Goal: Task Accomplishment & Management: Manage account settings

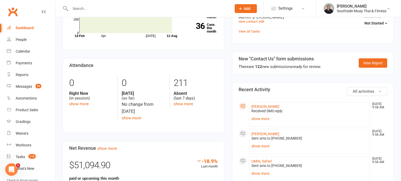
scroll to position [244, 0]
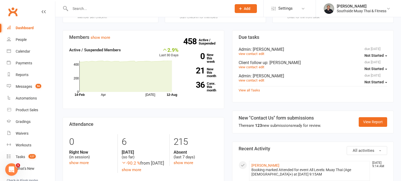
scroll to position [124, 0]
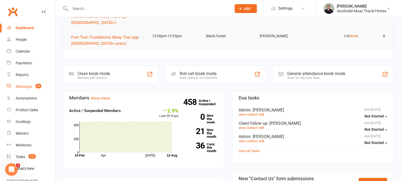
click at [23, 87] on div "Messages" at bounding box center [24, 87] width 16 height 4
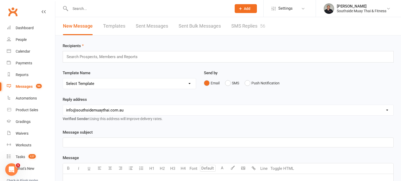
click at [239, 27] on link "SMS Replies 56" at bounding box center [248, 26] width 34 height 18
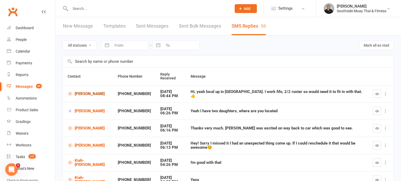
click at [92, 95] on link "matt buckland" at bounding box center [88, 94] width 41 height 5
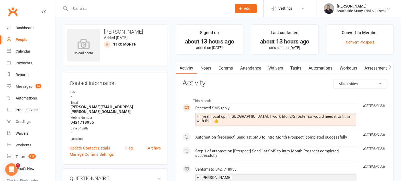
click at [223, 66] on link "Comms" at bounding box center [226, 68] width 22 height 12
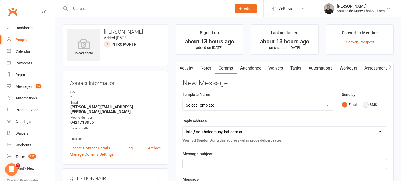
click at [368, 103] on button "SMS" at bounding box center [370, 105] width 14 height 10
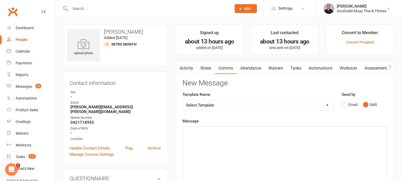
click at [227, 107] on select "Select Template [SMS] Outreach Message: High Risk – Personal From Trainer + Ree…" at bounding box center [258, 105] width 151 height 10
select select "34"
click at [183, 100] on select "Select Template [SMS] Outreach Message: High Risk – Personal From Trainer + Ree…" at bounding box center [258, 105] width 151 height 10
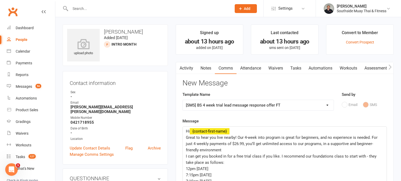
click at [235, 137] on span "Great to hear you live nearby! Our 4-week into program is great for beginners, …" at bounding box center [282, 143] width 193 height 17
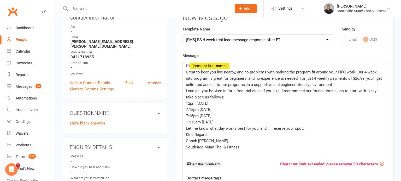
scroll to position [66, 0]
click at [267, 71] on span "Great to hear you live nearby, and no problems with making the program fit arou…" at bounding box center [284, 78] width 197 height 17
click at [349, 71] on span "Great to hear you live nearby, and no problems making the program fit around yo…" at bounding box center [281, 78] width 191 height 17
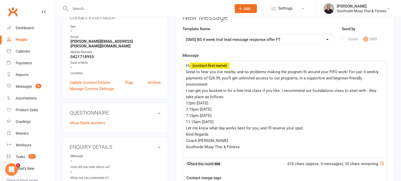
click at [215, 85] on p "Great to hear you live nearby, and no problems making the program fit around yo…" at bounding box center [285, 78] width 198 height 19
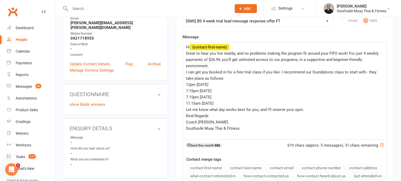
scroll to position [70, 0]
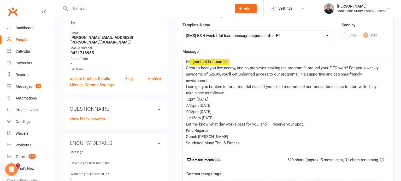
click at [363, 67] on span "Great to hear you live nearby, and no problems making the program fit around yo…" at bounding box center [283, 74] width 194 height 17
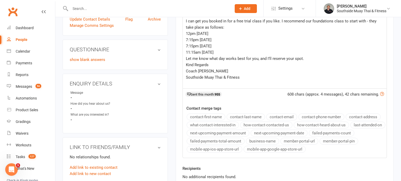
scroll to position [162, 0]
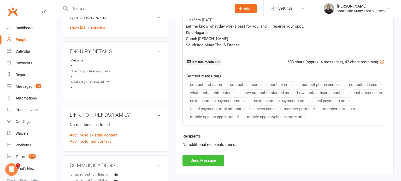
click at [215, 158] on button "Send Message" at bounding box center [203, 160] width 42 height 11
select select
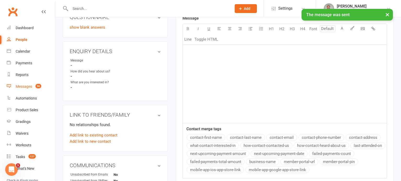
click at [22, 86] on div "Messages" at bounding box center [24, 87] width 16 height 4
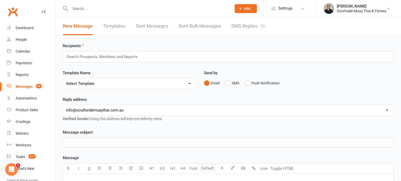
click at [249, 27] on link "SMS Replies 56" at bounding box center [248, 26] width 34 height 18
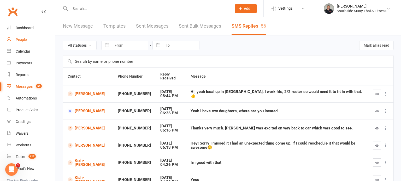
click at [20, 39] on div "People" at bounding box center [21, 40] width 11 height 4
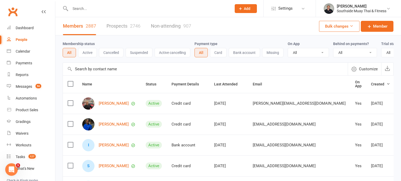
click at [112, 25] on link "Prospects 2746" at bounding box center [124, 26] width 34 height 18
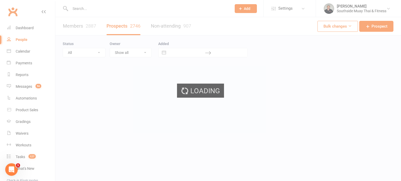
select select "100"
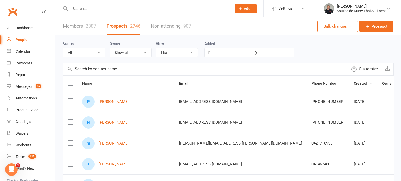
click at [85, 52] on select "All (No status set) (Invalid status) Initial Contact 28 Day LBE - Contact Neede…" at bounding box center [84, 52] width 42 height 9
select select "Intro Month"
click at [63, 48] on select "All (No status set) (Invalid status) Initial Contact 28 Day LBE - Contact Neede…" at bounding box center [84, 52] width 42 height 9
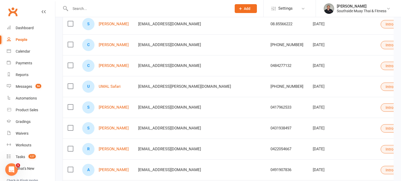
scroll to position [289, 0]
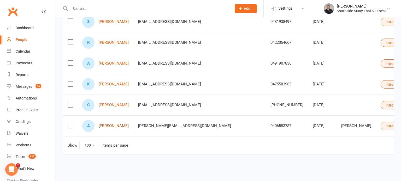
click at [114, 126] on link "Amanda Teixeira" at bounding box center [114, 126] width 30 height 4
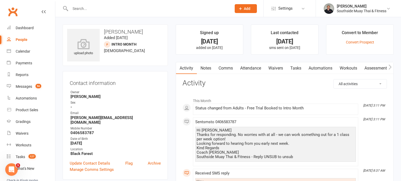
click at [223, 67] on link "Comms" at bounding box center [226, 68] width 22 height 12
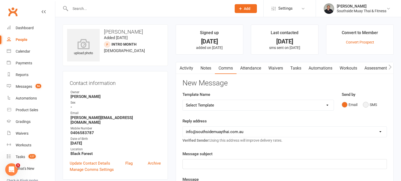
click at [366, 108] on button "SMS" at bounding box center [370, 105] width 14 height 10
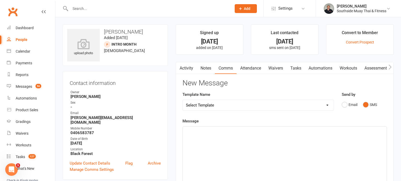
click at [223, 109] on select "Select Template [SMS] Outreach Message: High Risk – Personal From Trainer + Ree…" at bounding box center [258, 105] width 151 height 10
click at [172, 56] on main "Signed up 15 days ago added on 28 Jul 2025 Last contacted 5 days ago sms sent o…" at bounding box center [285, 177] width 226 height 304
click at [180, 67] on icon "button" at bounding box center [179, 66] width 3 height 5
click at [185, 67] on link "Activity" at bounding box center [186, 68] width 21 height 12
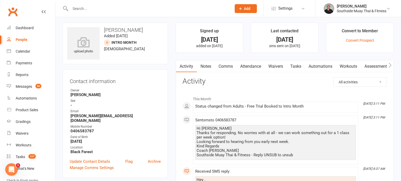
scroll to position [2, 0]
click at [226, 63] on link "Comms" at bounding box center [226, 67] width 22 height 12
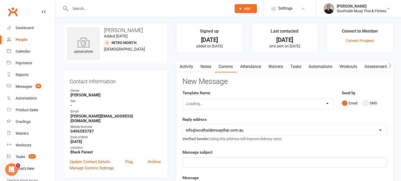
click at [364, 104] on button "SMS" at bounding box center [370, 103] width 14 height 10
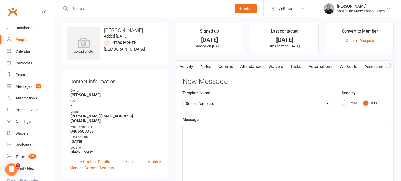
click at [217, 104] on select "Select Template [SMS] Outreach Message: High Risk – Personal From Trainer + Ree…" at bounding box center [258, 104] width 151 height 10
select select "28"
click at [183, 99] on select "Select Template [SMS] Outreach Message: High Risk – Personal From Trainer + Ree…" at bounding box center [258, 104] width 151 height 10
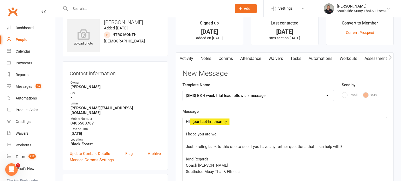
scroll to position [10, 0]
click at [184, 133] on div "Hi ﻿ {contact-first-name} ﻿ I hope you are well. ﻿ Just circling back to this o…" at bounding box center [285, 156] width 204 height 78
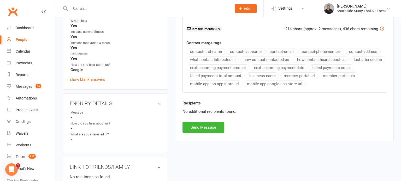
scroll to position [184, 0]
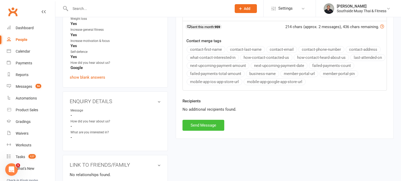
click at [197, 126] on button "Send Message" at bounding box center [203, 125] width 42 height 11
select select
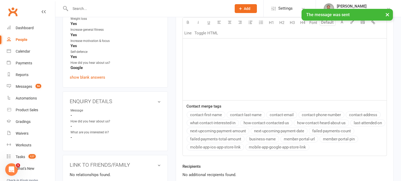
click at [22, 38] on div "People" at bounding box center [22, 40] width 12 height 4
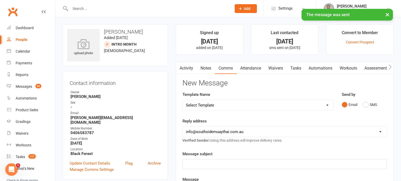
select select "100"
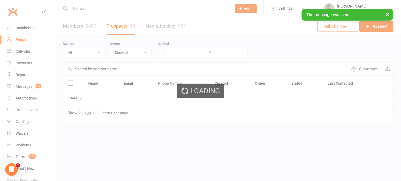
select select "Intro Month"
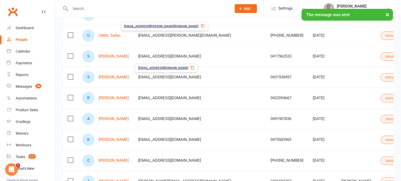
scroll to position [280, 0]
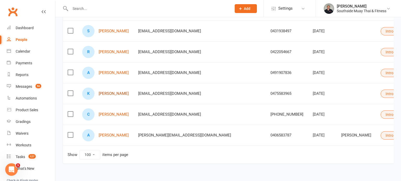
click at [105, 92] on link "Kendra Trott" at bounding box center [114, 94] width 30 height 4
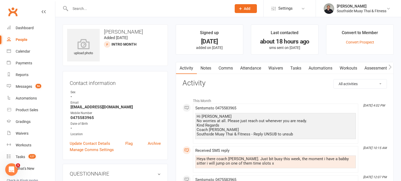
click at [20, 39] on div "People" at bounding box center [22, 40] width 12 height 4
select select "100"
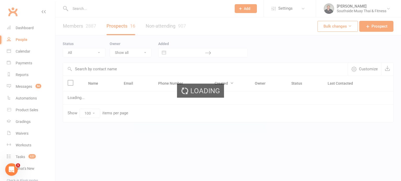
select select "Intro Month"
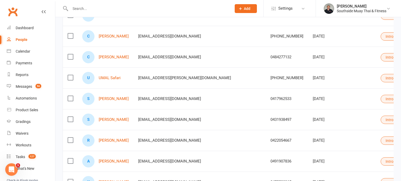
scroll to position [289, 0]
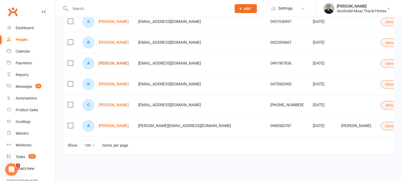
click at [102, 62] on link "Amal Salim" at bounding box center [114, 63] width 30 height 4
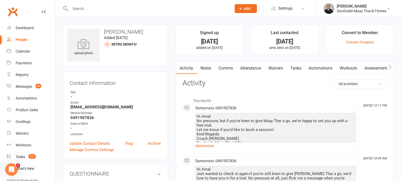
click at [228, 68] on link "Comms" at bounding box center [226, 68] width 22 height 12
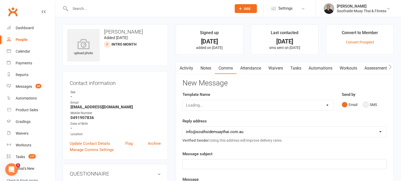
click at [375, 104] on button "SMS" at bounding box center [370, 105] width 14 height 10
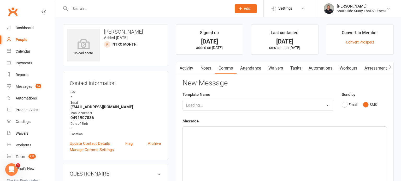
click at [288, 104] on div "Loading..." at bounding box center [257, 105] width 151 height 11
click at [259, 104] on select "Select Template [SMS] Outreach Message: High Risk – Personal From Trainer + Ree…" at bounding box center [258, 105] width 151 height 10
select select "26"
click at [183, 100] on select "Select Template [SMS] Outreach Message: High Risk – Personal From Trainer + Ree…" at bounding box center [258, 105] width 151 height 10
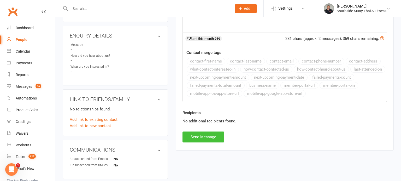
scroll to position [176, 0]
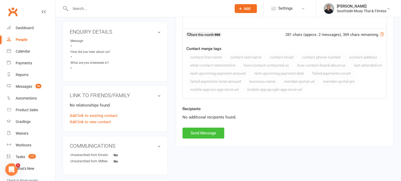
click at [195, 133] on button "Send Message" at bounding box center [203, 133] width 42 height 11
select select
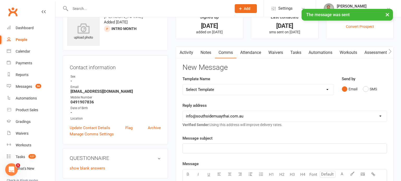
scroll to position [0, 0]
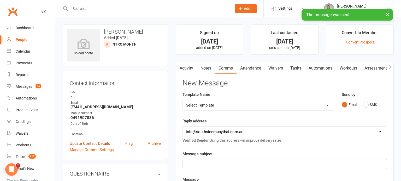
click at [95, 143] on link "Update Contact Details" at bounding box center [90, 144] width 40 height 6
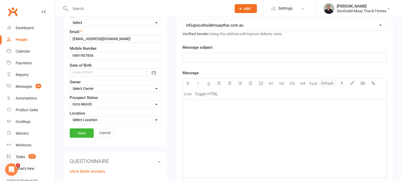
scroll to position [144, 0]
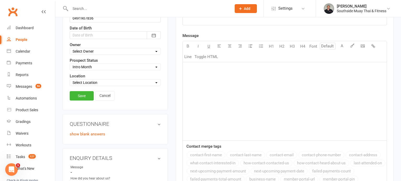
click at [90, 67] on select "Select Initial Contact 28 Day LBE - Contact Needed 28 Day LBE - Intro Class Boo…" at bounding box center [115, 67] width 91 height 6
select select "4 Week Trial - Re-engage Later"
click at [70, 64] on select "Select Initial Contact 28 Day LBE - Contact Needed 28 Day LBE - Intro Class Boo…" at bounding box center [115, 67] width 91 height 6
click at [82, 95] on link "Save" at bounding box center [82, 95] width 24 height 9
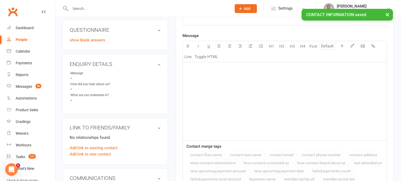
click at [26, 39] on div "People" at bounding box center [22, 40] width 12 height 4
select select "100"
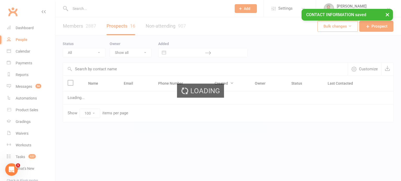
select select "Intro Month"
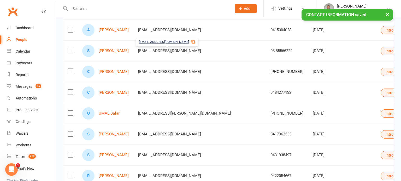
scroll to position [246, 0]
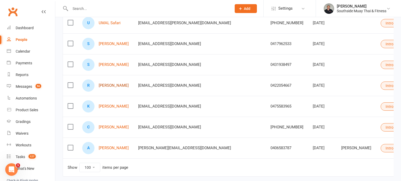
click at [115, 84] on link "Ruby Jeffrey" at bounding box center [114, 86] width 30 height 4
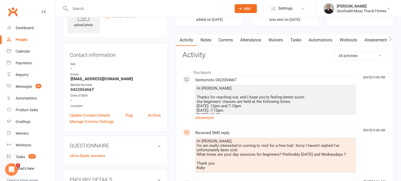
scroll to position [29, 0]
click at [211, 117] on link "show more" at bounding box center [275, 117] width 161 height 7
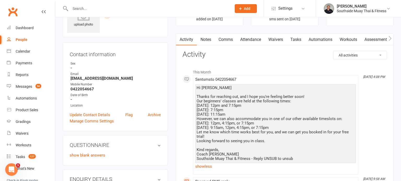
click at [22, 38] on div "People" at bounding box center [22, 40] width 12 height 4
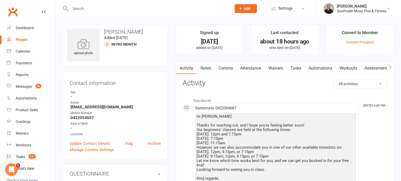
select select "100"
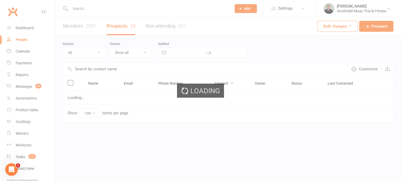
select select "Intro Month"
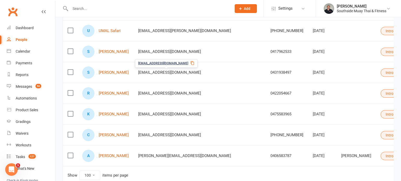
scroll to position [266, 0]
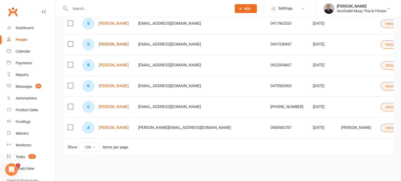
click at [112, 44] on link "Shanty Linardis" at bounding box center [114, 44] width 30 height 4
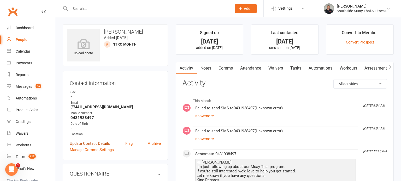
click at [90, 141] on link "Update Contact Details" at bounding box center [90, 144] width 40 height 6
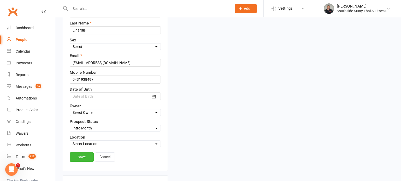
scroll to position [83, 0]
click at [85, 125] on select "Select Initial Contact 28 Day LBE - Contact Needed 28 Day LBE - Intro Class Boo…" at bounding box center [115, 128] width 91 height 6
select select "Not Interested"
click at [70, 125] on select "Select Initial Contact 28 Day LBE - Contact Needed 28 Day LBE - Intro Class Boo…" at bounding box center [115, 128] width 91 height 6
click at [81, 157] on link "Save" at bounding box center [82, 156] width 24 height 9
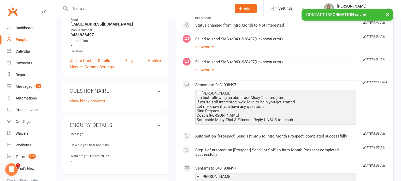
click at [19, 39] on div "People" at bounding box center [22, 40] width 12 height 4
select select "100"
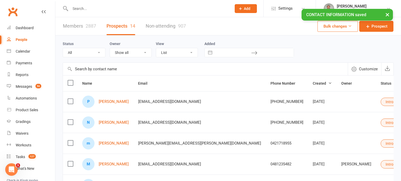
select select "Intro Month"
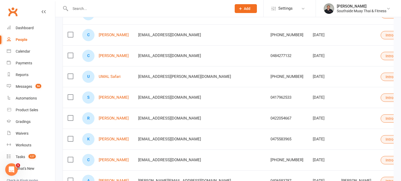
scroll to position [195, 0]
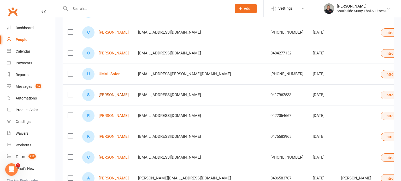
click at [119, 94] on link "Suellyn Hayes" at bounding box center [114, 95] width 30 height 4
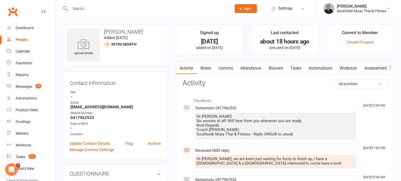
click at [24, 40] on div "People" at bounding box center [22, 40] width 12 height 4
select select "100"
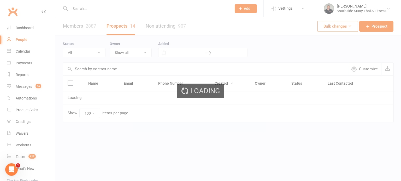
select select "Intro Month"
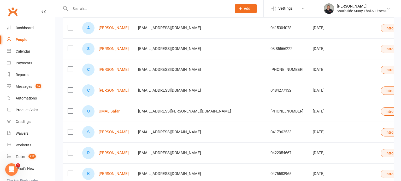
scroll to position [163, 0]
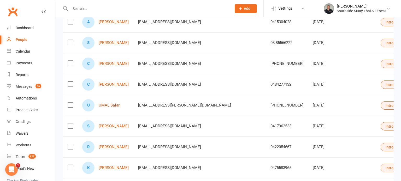
click at [108, 105] on link "UMAL Safari" at bounding box center [110, 105] width 22 height 4
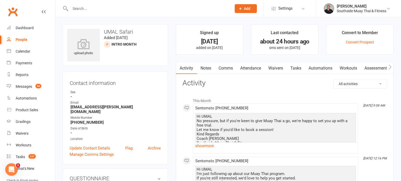
click at [226, 67] on link "Comms" at bounding box center [226, 68] width 22 height 12
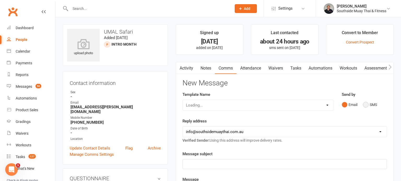
click at [374, 103] on button "SMS" at bounding box center [370, 105] width 14 height 10
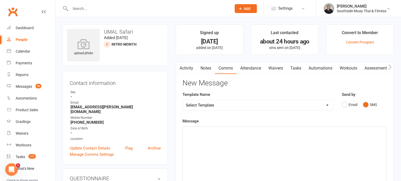
click at [269, 102] on select "Select Template [SMS] Outreach Message: High Risk – Personal From Trainer + Ree…" at bounding box center [258, 105] width 151 height 10
select select "26"
click at [183, 100] on select "Select Template [SMS] Outreach Message: High Risk – Personal From Trainer + Ree…" at bounding box center [258, 105] width 151 height 10
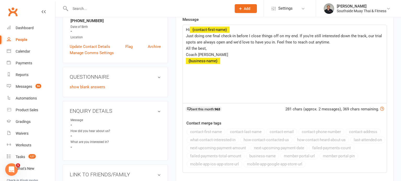
scroll to position [138, 0]
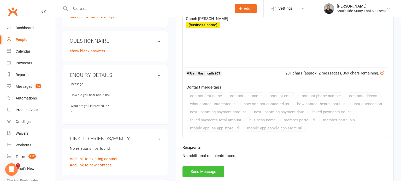
click at [200, 170] on button "Send Message" at bounding box center [203, 172] width 42 height 11
select select
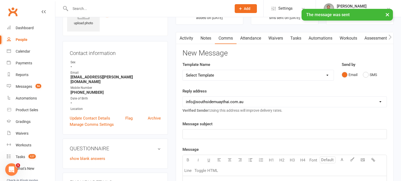
scroll to position [0, 0]
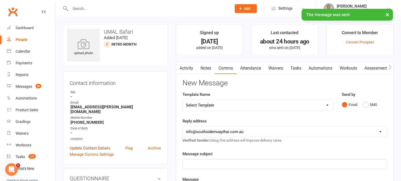
click at [86, 145] on link "Update Contact Details" at bounding box center [90, 148] width 40 height 6
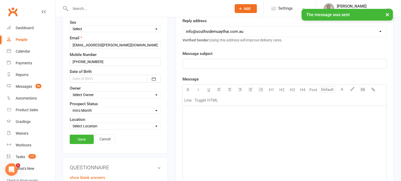
scroll to position [101, 0]
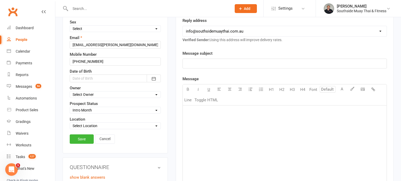
click at [87, 108] on select "Select Initial Contact 28 Day LBE - Contact Needed 28 Day LBE - Intro Class Boo…" at bounding box center [115, 111] width 91 height 6
select select "4 Week Trial - Re-engage Later"
click at [70, 108] on select "Select Initial Contact 28 Day LBE - Contact Needed 28 Day LBE - Intro Class Boo…" at bounding box center [115, 111] width 91 height 6
click at [78, 136] on link "Save" at bounding box center [82, 139] width 24 height 9
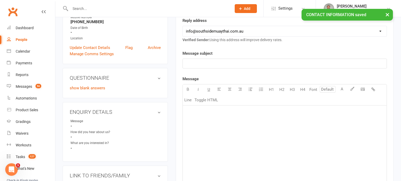
click at [20, 39] on div "People" at bounding box center [22, 40] width 12 height 4
select select "100"
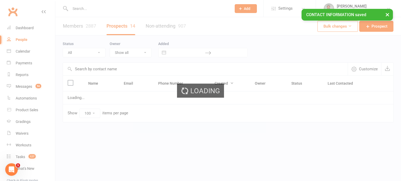
select select "Intro Month"
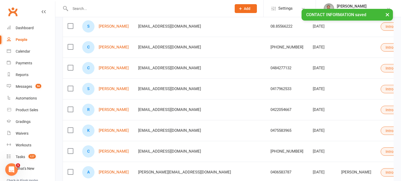
scroll to position [178, 0]
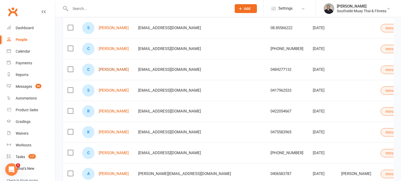
click at [111, 68] on link "Chris Ferguson" at bounding box center [114, 70] width 30 height 4
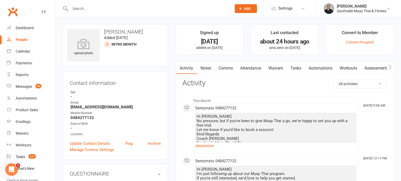
click at [225, 70] on link "Comms" at bounding box center [226, 68] width 22 height 12
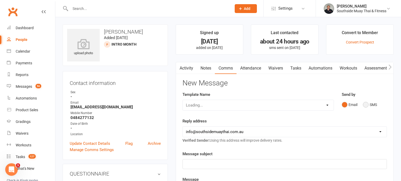
click at [365, 104] on button "SMS" at bounding box center [370, 105] width 14 height 10
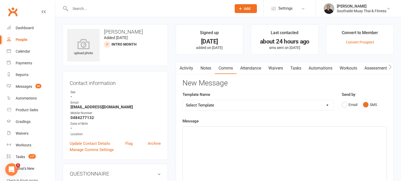
click at [228, 105] on select "Select Template [SMS] Outreach Message: High Risk – Personal From Trainer + Ree…" at bounding box center [258, 105] width 151 height 10
select select "26"
click at [183, 100] on select "Select Template [SMS] Outreach Message: High Risk – Personal From Trainer + Ree…" at bounding box center [258, 105] width 151 height 10
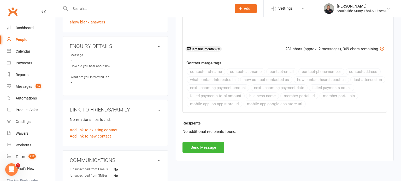
scroll to position [163, 0]
click at [200, 145] on button "Send Message" at bounding box center [203, 147] width 42 height 11
select select
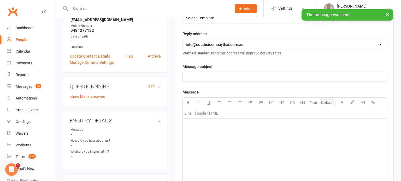
scroll to position [62, 0]
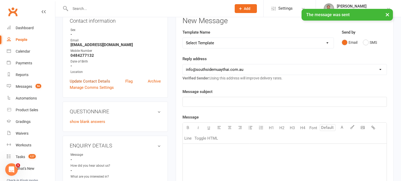
click at [78, 81] on link "Update Contact Details" at bounding box center [90, 81] width 40 height 6
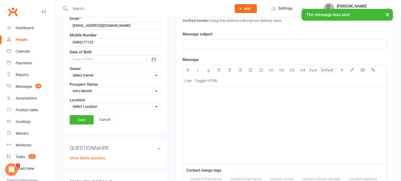
scroll to position [121, 0]
click at [83, 90] on select "Select Initial Contact 28 Day LBE - Contact Needed 28 Day LBE - Intro Class Boo…" at bounding box center [115, 90] width 91 height 6
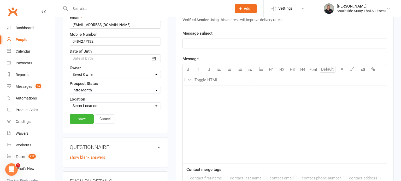
select select "4 Week Trial - Re-engage Later"
click at [70, 87] on select "Select Initial Contact 28 Day LBE - Contact Needed 28 Day LBE - Intro Class Boo…" at bounding box center [115, 90] width 91 height 6
click at [84, 117] on link "Save" at bounding box center [82, 119] width 24 height 9
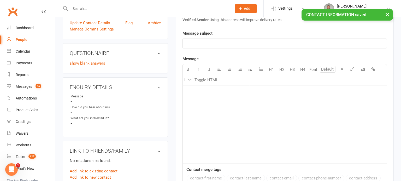
click at [22, 40] on div "People" at bounding box center [22, 40] width 12 height 4
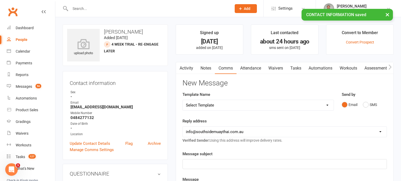
select select "100"
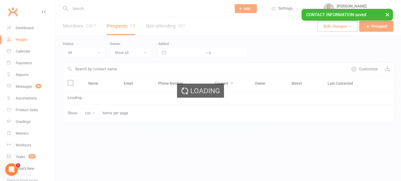
select select "Intro Month"
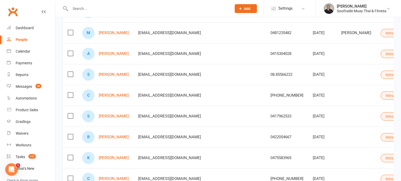
scroll to position [131, 0]
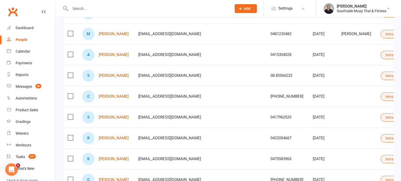
click at [381, 77] on button "Intro Month" at bounding box center [398, 76] width 34 height 8
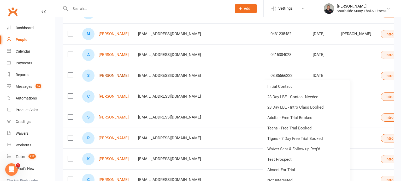
click at [103, 75] on link "Snow Martin" at bounding box center [114, 76] width 30 height 4
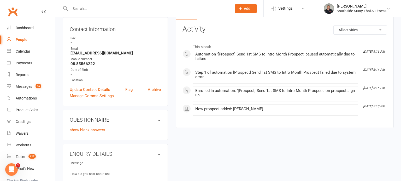
scroll to position [55, 0]
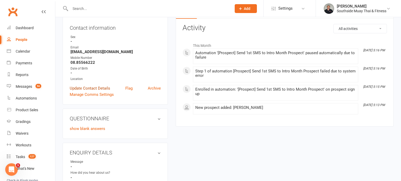
click at [99, 87] on link "Update Contact Details" at bounding box center [90, 88] width 40 height 6
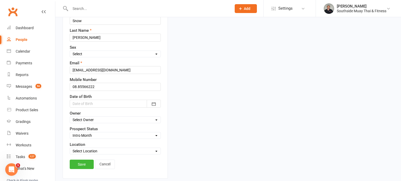
scroll to position [117, 0]
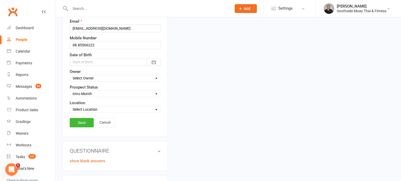
click at [91, 92] on select "Select Initial Contact 28 Day LBE - Contact Needed 28 Day LBE - Intro Class Boo…" at bounding box center [115, 94] width 91 height 6
select select "Not Interested"
click at [70, 91] on select "Select Initial Contact 28 Day LBE - Contact Needed 28 Day LBE - Intro Class Boo…" at bounding box center [115, 94] width 91 height 6
click at [76, 121] on link "Save" at bounding box center [82, 122] width 24 height 9
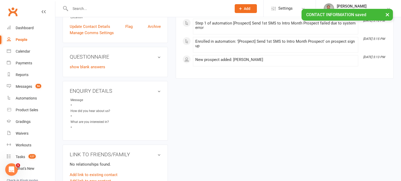
click at [19, 39] on div "People" at bounding box center [22, 40] width 12 height 4
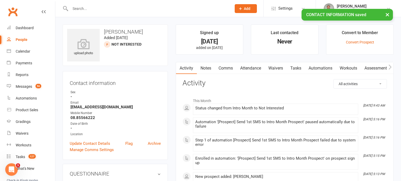
select select "100"
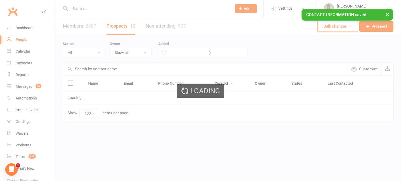
select select "Intro Month"
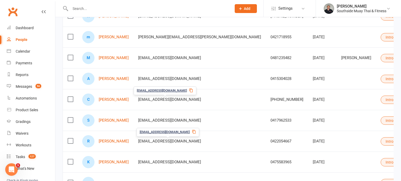
scroll to position [106, 0]
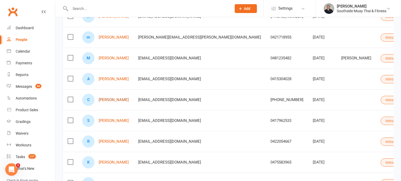
click at [120, 101] on link "Colin Hartford" at bounding box center [114, 100] width 30 height 4
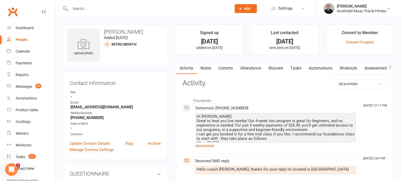
click at [222, 68] on link "Comms" at bounding box center [226, 68] width 22 height 12
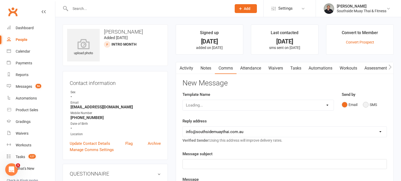
click at [366, 105] on button "SMS" at bounding box center [370, 105] width 14 height 10
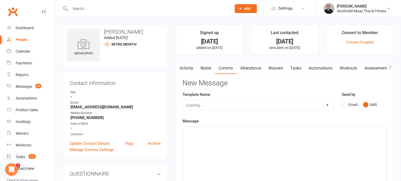
click at [289, 106] on div "Loading..." at bounding box center [257, 105] width 151 height 11
click at [256, 105] on select "Select Template [SMS] Outreach Message: High Risk – Personal From Trainer + Ree…" at bounding box center [258, 105] width 151 height 10
select select "29"
click at [183, 100] on select "Select Template [SMS] Outreach Message: High Risk – Personal From Trainer + Ree…" at bounding box center [258, 105] width 151 height 10
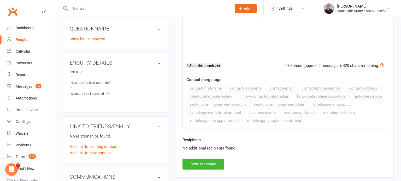
scroll to position [146, 0]
click at [207, 162] on button "Send Message" at bounding box center [203, 163] width 42 height 11
select select
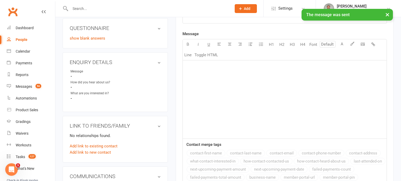
click at [27, 40] on link "People" at bounding box center [31, 40] width 48 height 12
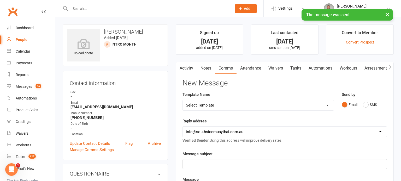
select select "100"
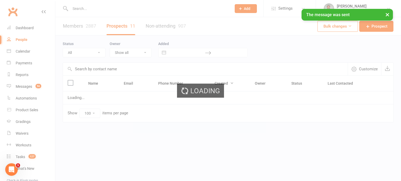
select select "Intro Month"
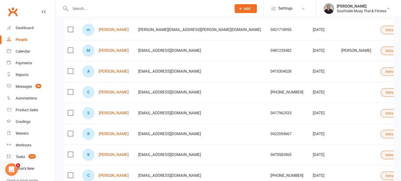
scroll to position [114, 0]
click at [109, 71] on link "Aryan kulhar" at bounding box center [114, 72] width 30 height 4
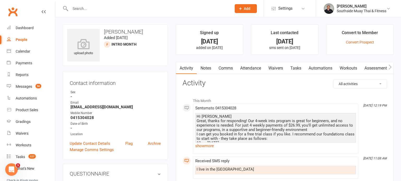
click at [232, 68] on link "Comms" at bounding box center [226, 68] width 22 height 12
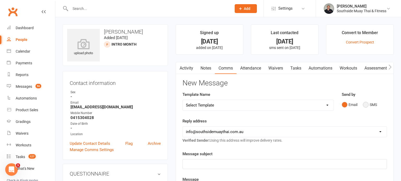
click at [367, 105] on button "SMS" at bounding box center [370, 105] width 14 height 10
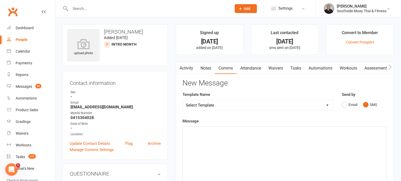
click at [241, 105] on select "Select Template [SMS] Outreach Message: High Risk – Personal From Trainer + Ree…" at bounding box center [258, 105] width 151 height 10
select select "29"
click at [183, 100] on select "Select Template [SMS] Outreach Message: High Risk – Personal From Trainer + Ree…" at bounding box center [258, 105] width 151 height 10
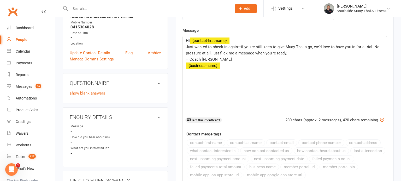
scroll to position [139, 0]
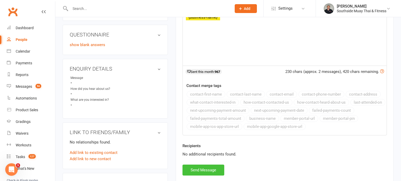
click at [188, 166] on button "Send Message" at bounding box center [203, 170] width 42 height 11
select select
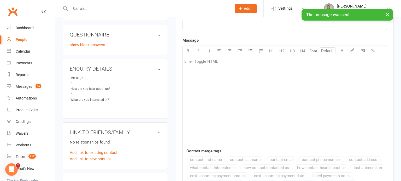
click at [19, 39] on div "People" at bounding box center [22, 40] width 12 height 4
select select "100"
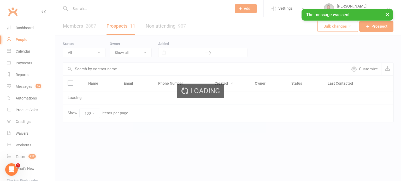
select select "Intro Month"
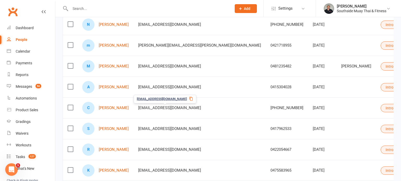
scroll to position [98, 0]
click at [128, 67] on link "Manisha Senaratne" at bounding box center [114, 66] width 30 height 4
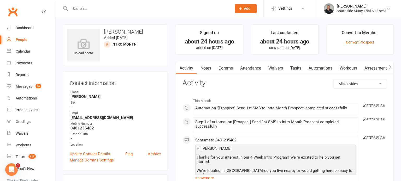
click at [225, 68] on link "Comms" at bounding box center [226, 68] width 22 height 12
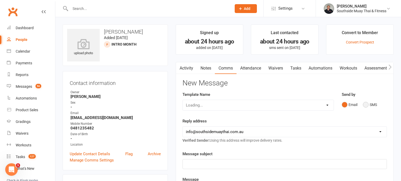
click at [364, 107] on button "SMS" at bounding box center [370, 105] width 14 height 10
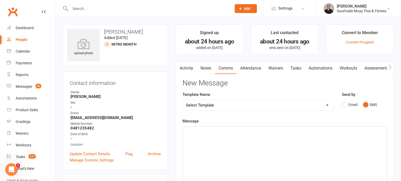
click at [258, 106] on select "Select Template [SMS] Outreach Message: High Risk – Personal From Trainer + Ree…" at bounding box center [258, 105] width 151 height 10
select select "32"
click at [183, 100] on select "Select Template [SMS] Outreach Message: High Risk – Personal From Trainer + Ree…" at bounding box center [258, 105] width 151 height 10
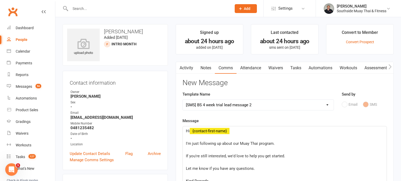
scroll to position [64, 0]
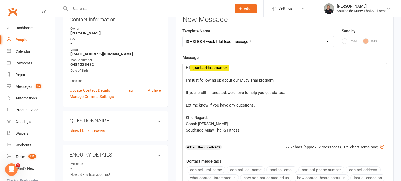
click at [183, 78] on div "Hi ﻿ {contact-first-name} ﻿ I'm just following up about our Muay Thai program. …" at bounding box center [285, 102] width 204 height 78
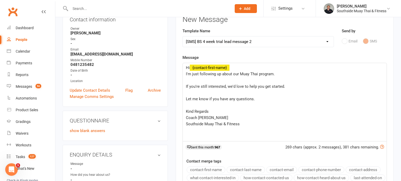
click at [184, 84] on div "Hi ﻿ {contact-first-name} I'm just following up about our Muay Thai program. ﻿ …" at bounding box center [285, 102] width 204 height 78
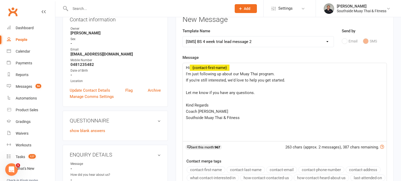
click at [185, 92] on div "Hi ﻿ {contact-first-name} I'm just following up about our Muay Thai program. If…" at bounding box center [285, 102] width 204 height 78
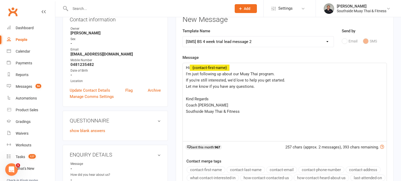
click at [185, 99] on div "Hi ﻿ {contact-first-name} I'm just following up about our Muay Thai program. If…" at bounding box center [285, 102] width 204 height 78
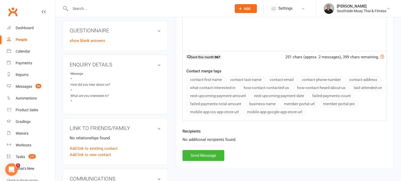
scroll to position [161, 0]
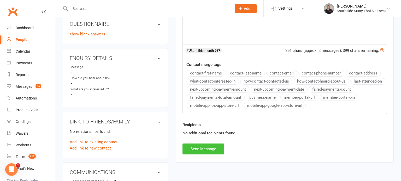
click at [198, 146] on button "Send Message" at bounding box center [203, 149] width 42 height 11
select select
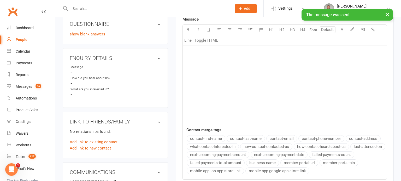
click at [20, 39] on div "People" at bounding box center [22, 40] width 12 height 4
select select "100"
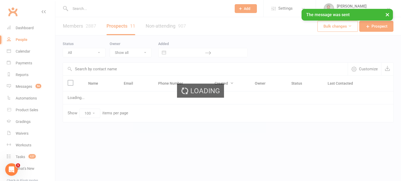
select select "Intro Month"
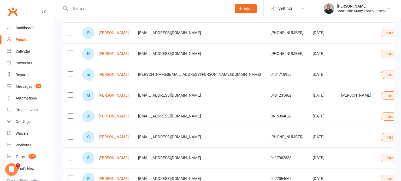
scroll to position [61, 0]
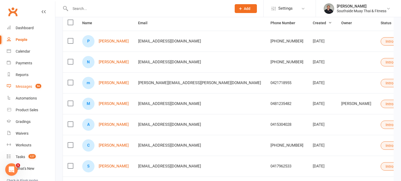
click at [16, 86] on div "Messages" at bounding box center [24, 87] width 16 height 4
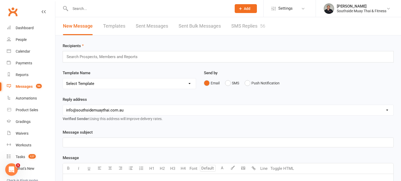
click at [248, 23] on link "SMS Replies 56" at bounding box center [248, 26] width 34 height 18
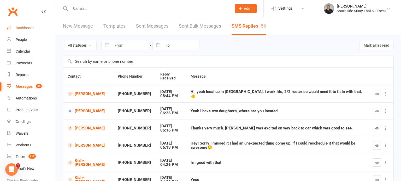
click at [31, 29] on div "Dashboard" at bounding box center [25, 28] width 18 height 4
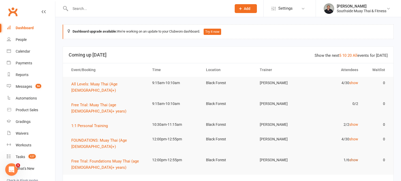
click at [354, 158] on link "show" at bounding box center [353, 160] width 9 height 4
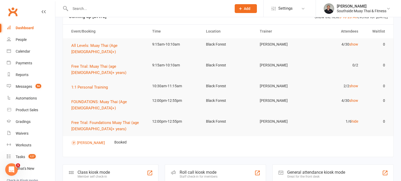
scroll to position [39, 0]
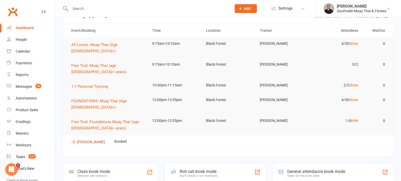
click at [96, 140] on link "Wade Laurence" at bounding box center [91, 142] width 28 height 4
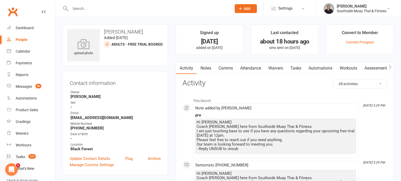
click at [283, 67] on link "Waivers" at bounding box center [276, 68] width 22 height 12
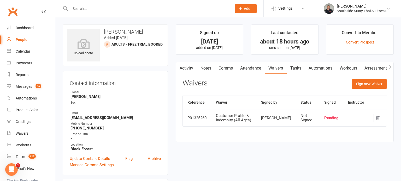
click at [183, 68] on link "Activity" at bounding box center [186, 68] width 21 height 12
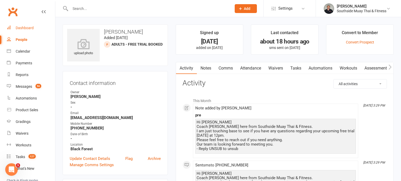
click at [29, 28] on div "Dashboard" at bounding box center [25, 28] width 18 height 4
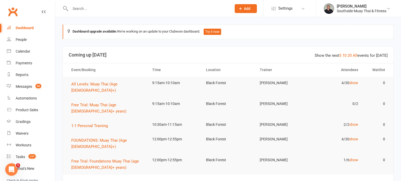
click at [96, 7] on input "text" at bounding box center [148, 8] width 159 height 7
type input "amy"
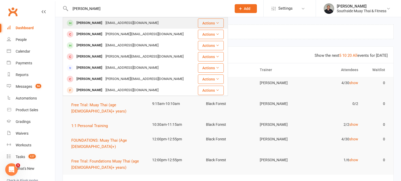
type input "Amy carro"
click at [104, 22] on div "[EMAIL_ADDRESS][DOMAIN_NAME]" at bounding box center [132, 23] width 56 height 8
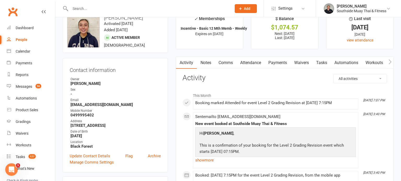
scroll to position [14, 0]
click at [273, 64] on link "Payments" at bounding box center [278, 63] width 26 height 12
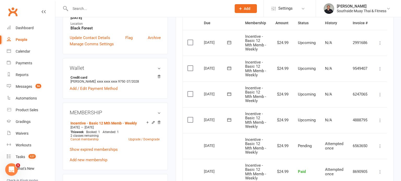
scroll to position [139, 0]
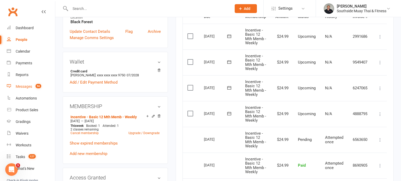
click at [22, 87] on div "Messages" at bounding box center [24, 87] width 16 height 4
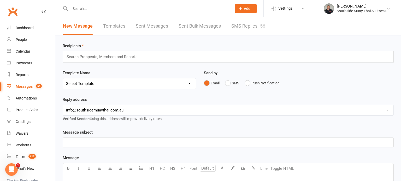
click at [119, 24] on link "Templates" at bounding box center [114, 26] width 22 height 18
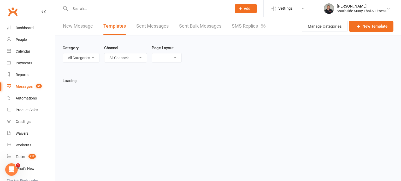
select select "list"
select select "100"
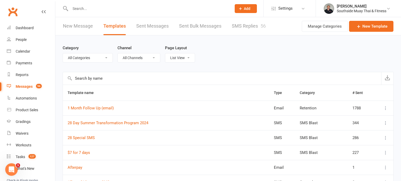
click at [86, 77] on input "text" at bounding box center [222, 78] width 318 height 13
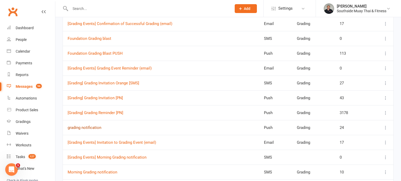
scroll to position [89, 0]
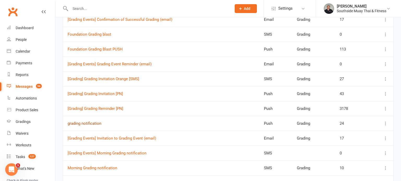
type input "grad"
click at [82, 123] on link "grading notification" at bounding box center [85, 123] width 34 height 5
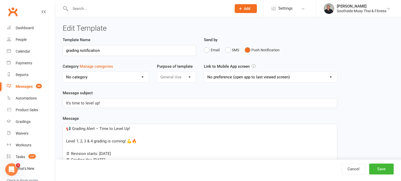
select select "6127"
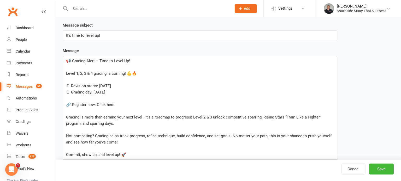
scroll to position [12, 0]
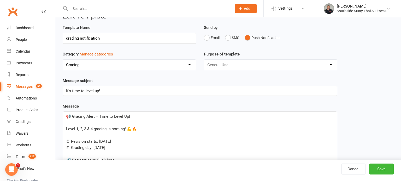
select select "100"
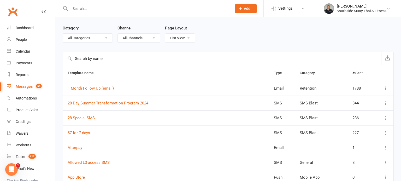
scroll to position [22, 0]
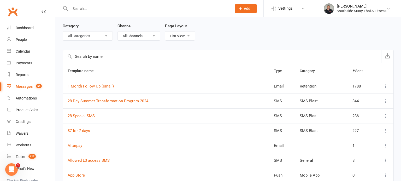
click at [127, 56] on input "text" at bounding box center [222, 56] width 318 height 13
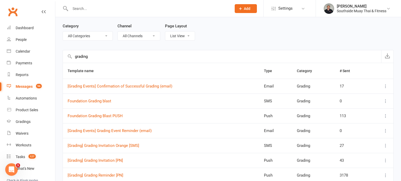
type input "grading"
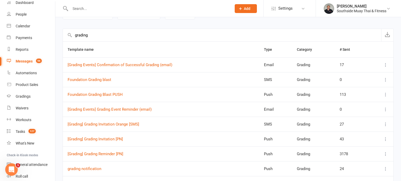
scroll to position [21, 0]
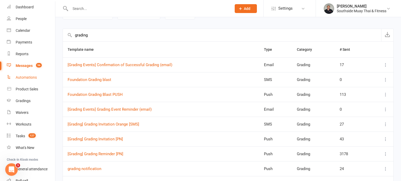
click at [30, 79] on div "Automations" at bounding box center [26, 77] width 21 height 4
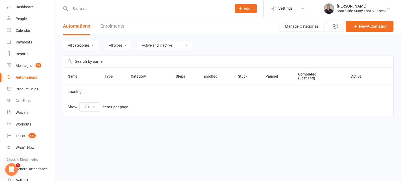
select select "100"
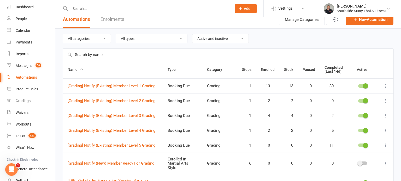
scroll to position [45, 0]
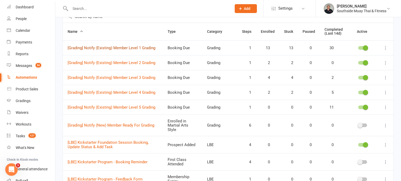
click at [127, 48] on link "[Grading] Notify (Existing) Member Level 1 Grading" at bounding box center [112, 48] width 88 height 5
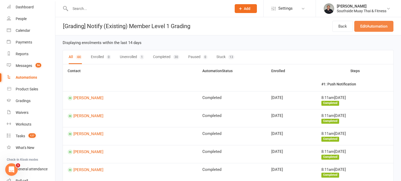
click at [384, 28] on link "Edit Automation" at bounding box center [373, 26] width 39 height 11
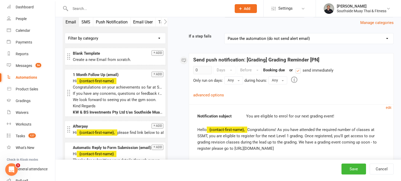
scroll to position [97, 0]
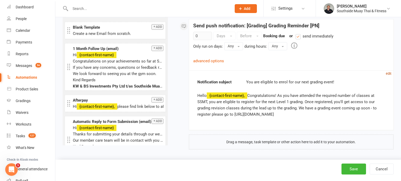
click at [388, 73] on small "edit" at bounding box center [388, 74] width 5 height 4
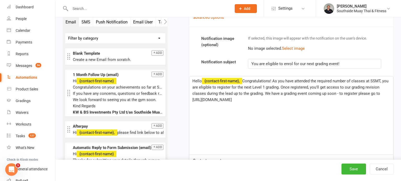
scroll to position [144, 0]
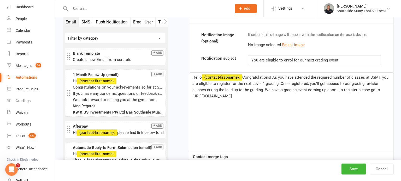
click at [201, 96] on span "Congratulations! As you have attended the required number of classes at SSMT, y…" at bounding box center [290, 86] width 197 height 23
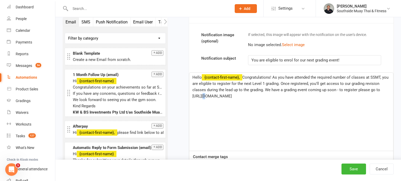
click at [201, 96] on span "Congratulations! As you have attended the required number of classes at SSMT, y…" at bounding box center [290, 86] width 197 height 23
drag, startPoint x: 305, startPoint y: 95, endPoint x: 191, endPoint y: 94, distance: 114.6
click at [191, 94] on div "Hello ﻿ {contact-first-name}, Congratulations! As you have attended the require…" at bounding box center [291, 112] width 204 height 78
click at [348, 170] on button "Save" at bounding box center [353, 169] width 25 height 11
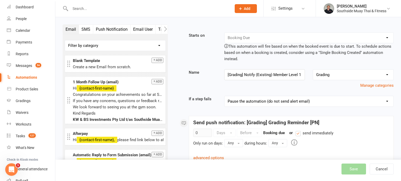
select select "100"
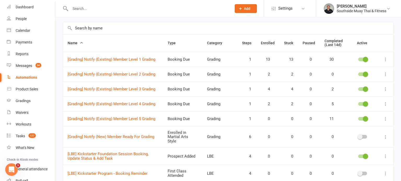
scroll to position [34, 0]
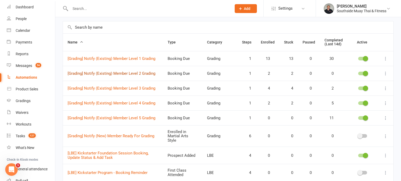
click at [144, 73] on link "[Grading] Notify (Existing) Member Level 2 Grading" at bounding box center [112, 73] width 88 height 5
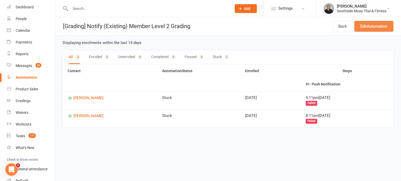
click at [385, 26] on link "Edit Automation" at bounding box center [373, 26] width 39 height 11
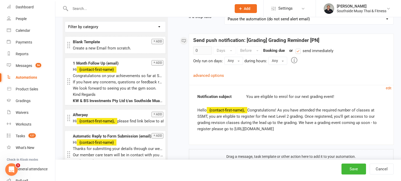
scroll to position [88, 0]
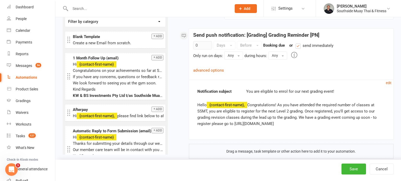
click at [234, 123] on div "Hello {contact-first-name}, Congratulations! As you have attended the required …" at bounding box center [291, 114] width 188 height 25
click at [390, 81] on small "edit" at bounding box center [388, 83] width 5 height 4
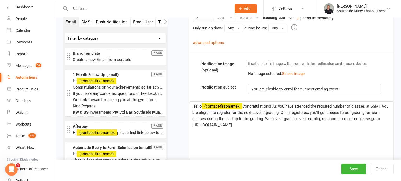
scroll to position [159, 0]
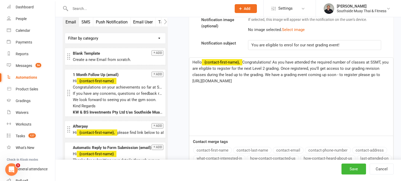
drag, startPoint x: 301, startPoint y: 79, endPoint x: 193, endPoint y: 80, distance: 108.6
click at [193, 80] on p "Hello ﻿ {contact-first-name}, Congratulations! As you have attended the require…" at bounding box center [291, 71] width 198 height 25
click at [356, 168] on button "Save" at bounding box center [353, 169] width 25 height 11
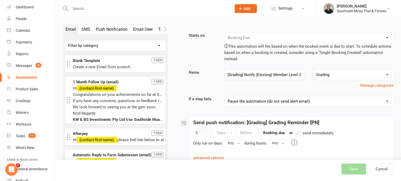
select select "100"
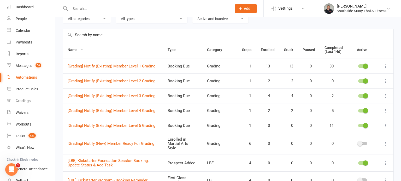
scroll to position [28, 0]
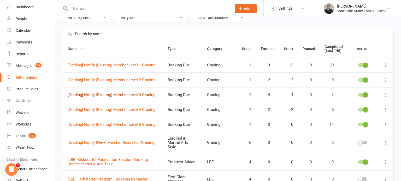
click at [104, 94] on link "[Grading] Notify (Existing) Member Level 3 Grading" at bounding box center [112, 95] width 88 height 5
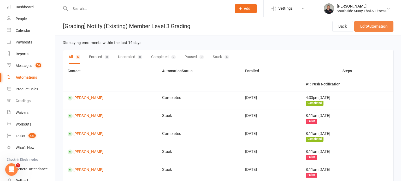
click at [380, 27] on link "Edit Automation" at bounding box center [373, 26] width 39 height 11
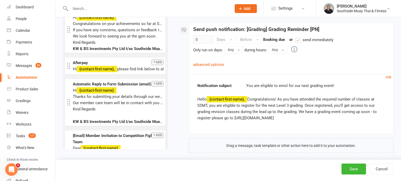
scroll to position [97, 0]
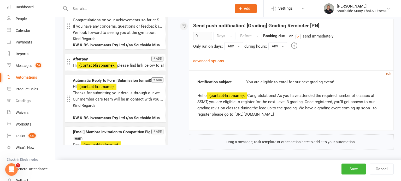
click at [389, 73] on small "edit" at bounding box center [388, 74] width 5 height 4
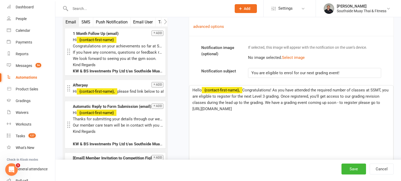
scroll to position [132, 0]
click at [250, 107] on span "Congratulations! As you have attended the required number of classes at SSMT, y…" at bounding box center [290, 99] width 197 height 23
click at [249, 109] on span "Congratulations! As you have attended the required number of classes at SSMT, y…" at bounding box center [290, 99] width 197 height 23
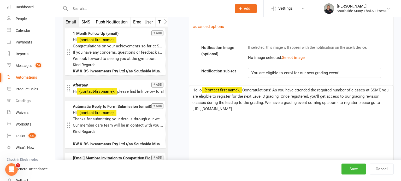
drag, startPoint x: 312, startPoint y: 108, endPoint x: 192, endPoint y: 109, distance: 119.8
click at [192, 109] on p "Hello ﻿ {contact-first-name}, Congratulations! As you have attended the require…" at bounding box center [291, 99] width 198 height 25
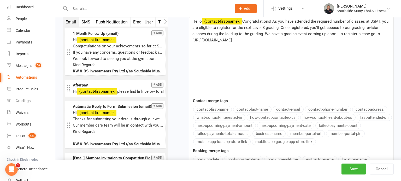
scroll to position [201, 0]
click at [354, 168] on button "Save" at bounding box center [353, 169] width 25 height 11
select select "100"
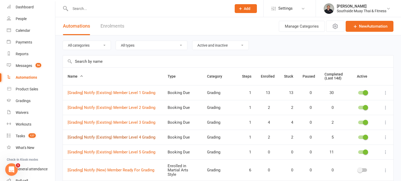
click at [96, 137] on link "[Grading] Notify (Existing) Member Level 4 Grading" at bounding box center [112, 137] width 88 height 5
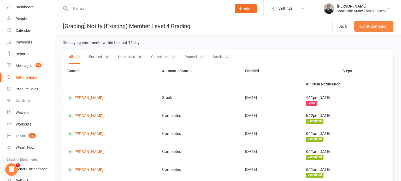
click at [371, 29] on link "Edit Automation" at bounding box center [373, 26] width 39 height 11
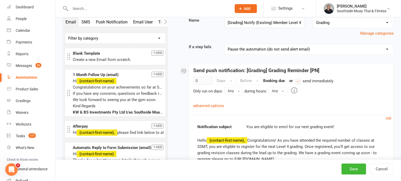
scroll to position [97, 0]
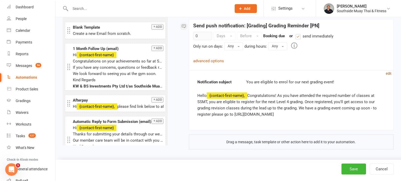
click at [388, 72] on small "edit" at bounding box center [388, 74] width 5 height 4
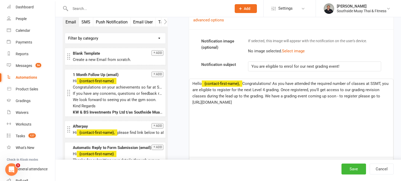
scroll to position [142, 0]
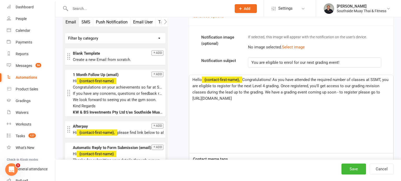
click at [207, 99] on span "Congratulations! As you have attended the required number of classes at SSMT, y…" at bounding box center [290, 89] width 197 height 23
drag, startPoint x: 303, startPoint y: 96, endPoint x: 192, endPoint y: 98, distance: 110.7
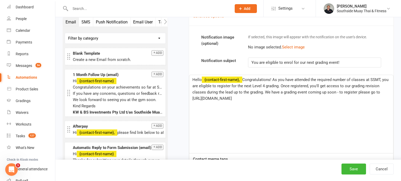
click at [192, 98] on p "Hello ﻿ {contact-first-name}, Congratulations! As you have attended the require…" at bounding box center [291, 89] width 198 height 25
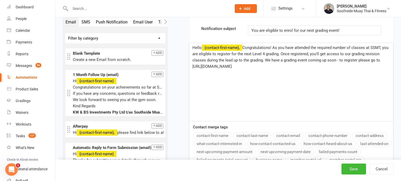
scroll to position [180, 0]
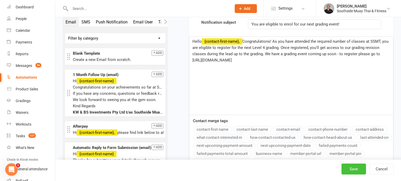
click at [351, 170] on button "Save" at bounding box center [353, 169] width 25 height 11
select select "100"
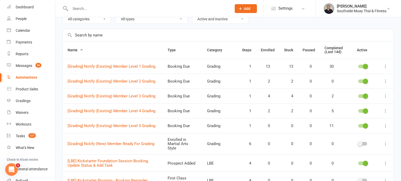
scroll to position [28, 0]
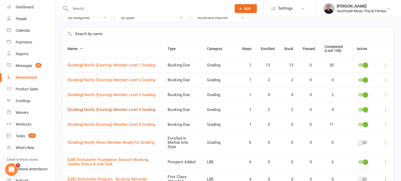
click at [125, 110] on link "[Grading] Notify (Existing) Member Level 4 Grading" at bounding box center [112, 110] width 88 height 5
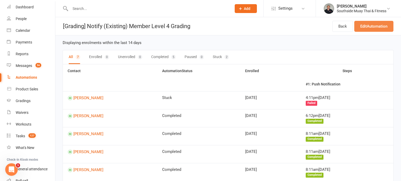
click at [377, 25] on link "Edit Automation" at bounding box center [373, 26] width 39 height 11
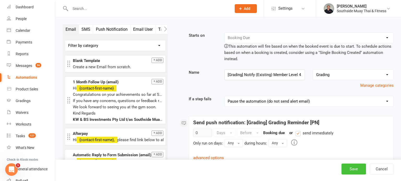
click at [353, 173] on button "Save" at bounding box center [353, 169] width 25 height 11
select select "100"
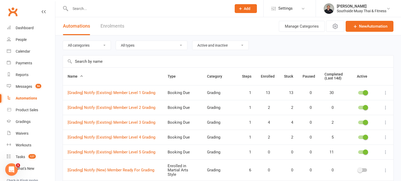
click at [86, 7] on input "text" at bounding box center [148, 8] width 159 height 7
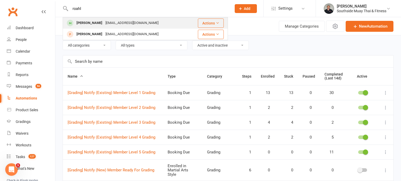
type input "roahl"
click at [76, 23] on div "[PERSON_NAME]" at bounding box center [89, 23] width 29 height 8
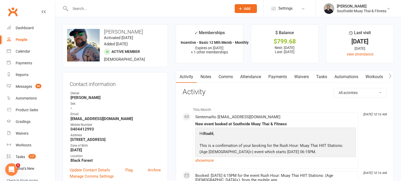
click at [151, 9] on input "text" at bounding box center [148, 8] width 159 height 7
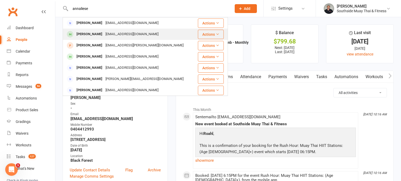
type input "annaliese"
click at [112, 32] on div "[EMAIL_ADDRESS][DOMAIN_NAME]" at bounding box center [132, 35] width 56 height 8
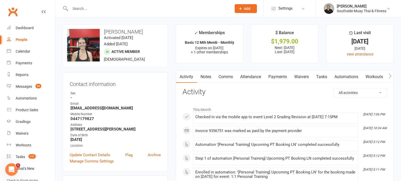
click at [135, 9] on input "text" at bounding box center [148, 8] width 159 height 7
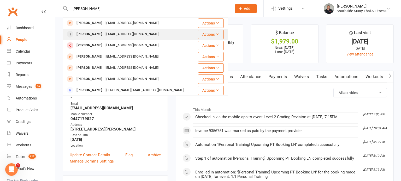
type input "phillip"
click at [145, 36] on div "phillipwilliams5043@gmail.com" at bounding box center [132, 35] width 56 height 8
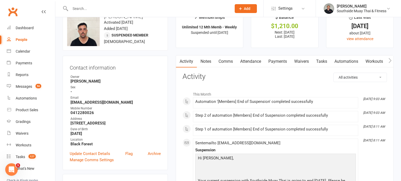
scroll to position [18, 0]
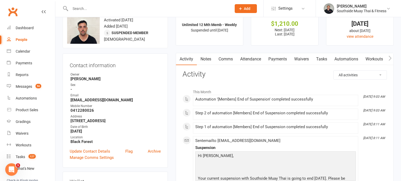
click at [281, 61] on link "Payments" at bounding box center [278, 59] width 26 height 12
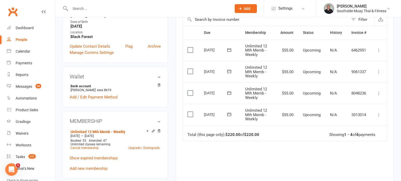
scroll to position [33, 0]
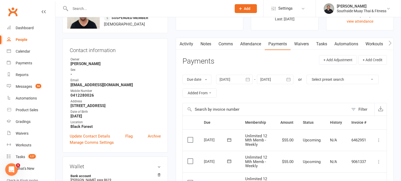
click at [242, 79] on div at bounding box center [234, 79] width 37 height 9
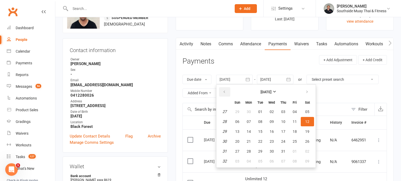
click at [224, 89] on button "button" at bounding box center [224, 91] width 11 height 9
click at [247, 110] on span "24" at bounding box center [249, 112] width 4 height 4
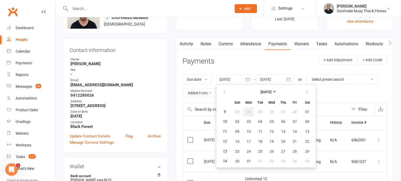
type input "24 Feb 2025"
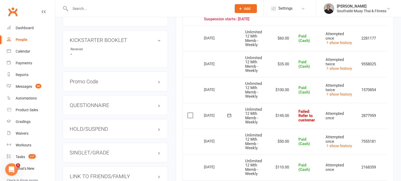
scroll to position [376, 0]
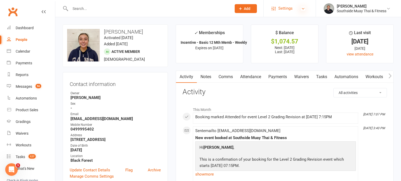
click at [303, 9] on icon at bounding box center [303, 9] width 4 height 4
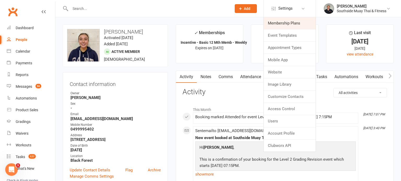
click at [294, 21] on link "Membership Plans" at bounding box center [290, 23] width 52 height 12
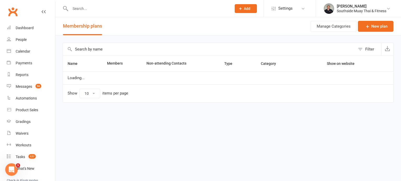
select select "100"
click at [167, 47] on input "text" at bounding box center [209, 49] width 292 height 13
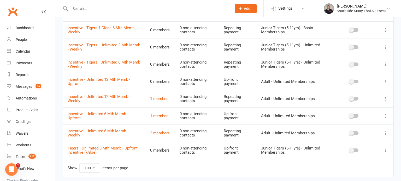
scroll to position [142, 0]
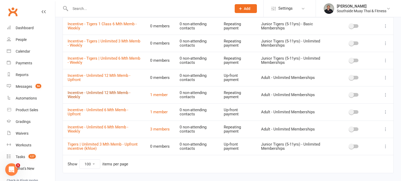
type input "incentive"
click at [117, 93] on link "Incentive - Unlimited 12 Mth Memb - Weekly" at bounding box center [99, 95] width 63 height 9
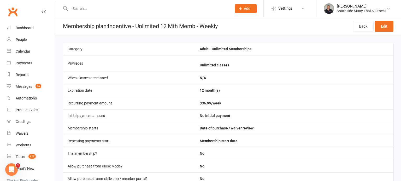
select select "100"
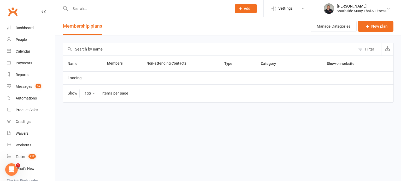
click at [190, 47] on input "text" at bounding box center [209, 49] width 292 height 13
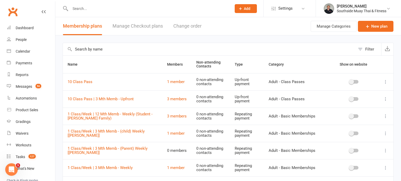
click at [109, 44] on input "text" at bounding box center [209, 49] width 292 height 13
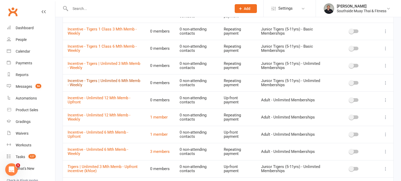
scroll to position [123, 0]
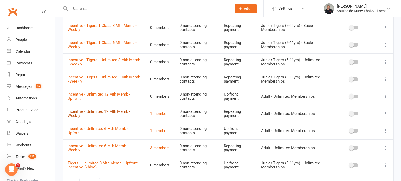
type input "incentive"
click at [98, 111] on link "Incentive - Unlimited 12 Mth Memb - Weekly" at bounding box center [99, 113] width 63 height 9
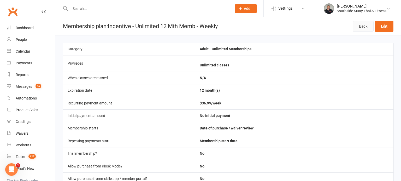
click at [357, 26] on link "Back" at bounding box center [363, 26] width 21 height 11
select select "100"
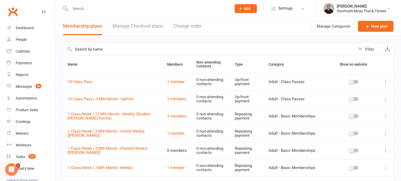
click at [146, 51] on input "text" at bounding box center [209, 49] width 292 height 13
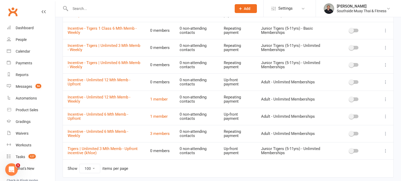
scroll to position [145, 0]
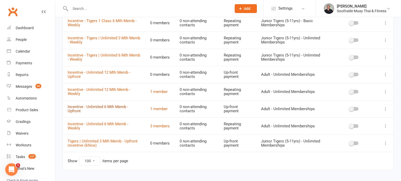
type input "incentive"
click at [101, 107] on link "Incentive - Unlimited 6 Mth Memb - Upfront" at bounding box center [98, 109] width 61 height 9
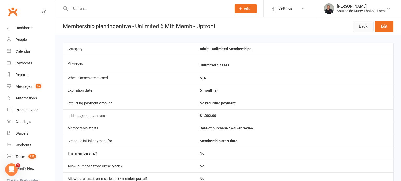
click at [366, 28] on link "Back" at bounding box center [363, 26] width 21 height 11
select select "100"
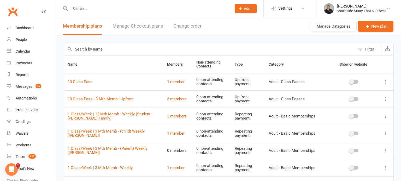
click at [171, 52] on input "text" at bounding box center [209, 49] width 292 height 13
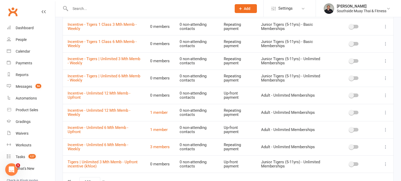
scroll to position [125, 0]
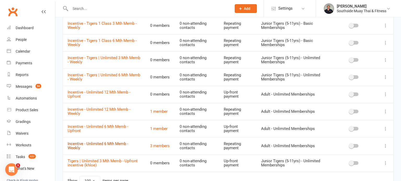
type input "incentive"
click at [93, 144] on link "Incentive - Unlimited 6 Mth Memb - Weekly" at bounding box center [98, 146] width 61 height 9
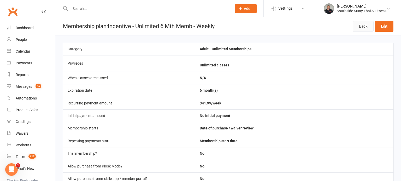
click at [357, 27] on link "Back" at bounding box center [363, 26] width 21 height 11
select select "100"
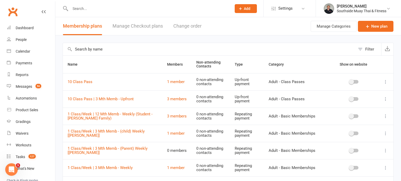
click at [153, 50] on input "text" at bounding box center [209, 49] width 292 height 13
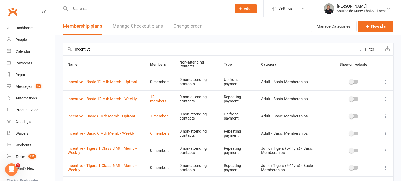
type input "incentive"
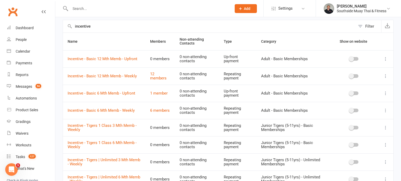
scroll to position [27, 0]
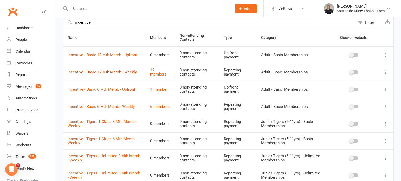
click at [106, 72] on link "Incentive - Basic 12 Mth Memb - Weekly" at bounding box center [102, 72] width 69 height 5
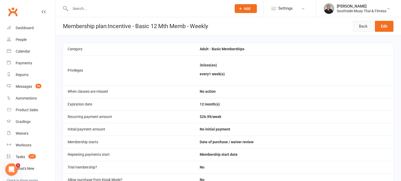
click at [364, 25] on link "Back" at bounding box center [363, 26] width 21 height 11
select select "100"
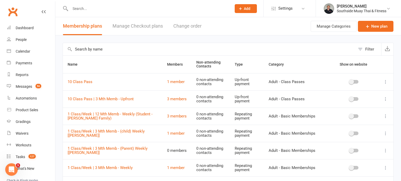
click at [104, 49] on input "text" at bounding box center [209, 49] width 292 height 13
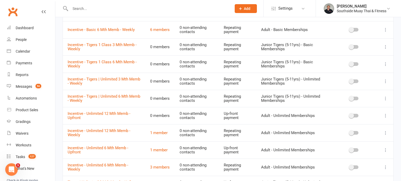
scroll to position [104, 0]
type input "incentive"
click at [105, 113] on link "Incentive - Unlimited 12 Mth Memb - Upfront" at bounding box center [99, 115] width 63 height 9
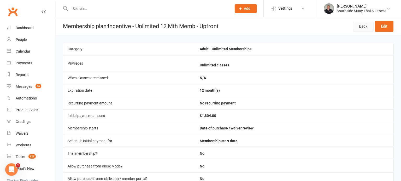
click at [363, 27] on link "Back" at bounding box center [363, 26] width 21 height 11
select select "100"
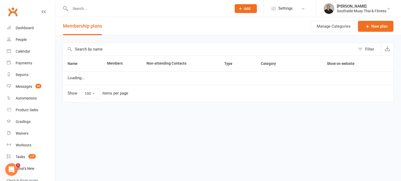
click at [121, 47] on input "text" at bounding box center [209, 49] width 292 height 13
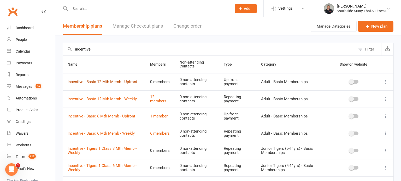
type input "incentive"
click at [101, 80] on link "Incentive - Basic 12 Mth Memb - Upfront" at bounding box center [103, 82] width 70 height 5
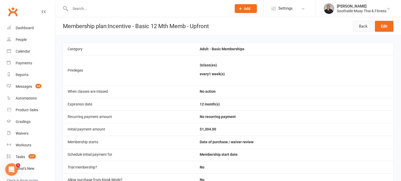
click at [362, 28] on link "Back" at bounding box center [363, 26] width 21 height 11
select select "100"
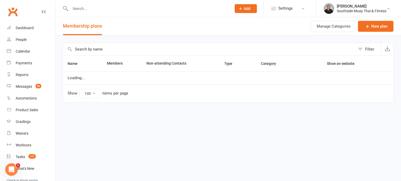
click at [145, 50] on input "text" at bounding box center [209, 49] width 292 height 13
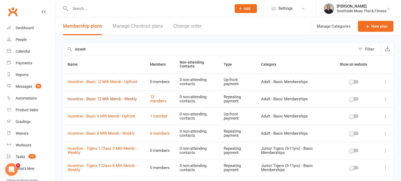
type input "incent"
click at [103, 99] on link "Incentive - Basic 12 Mth Memb - Weekly" at bounding box center [102, 99] width 69 height 5
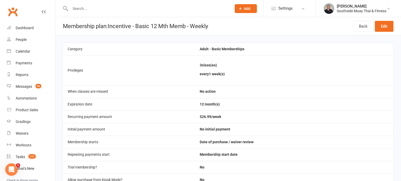
click at [93, 10] on input "text" at bounding box center [148, 8] width 159 height 7
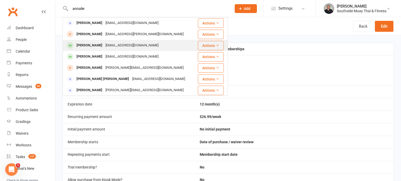
type input "annalie"
click at [110, 48] on div "[EMAIL_ADDRESS][DOMAIN_NAME]" at bounding box center [132, 46] width 56 height 8
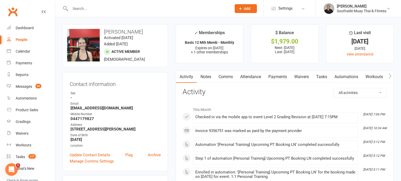
click at [276, 74] on link "Payments" at bounding box center [278, 77] width 26 height 12
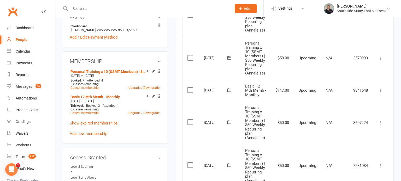
scroll to position [165, 0]
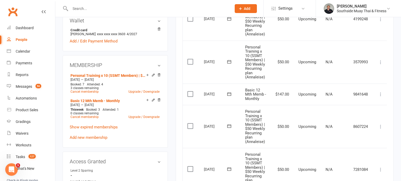
click at [113, 8] on input "text" at bounding box center [148, 8] width 159 height 7
type input "[PERSON_NAME]"
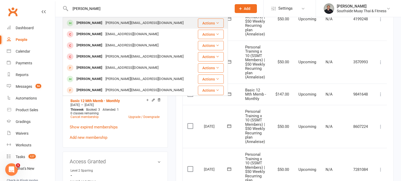
type input "[PERSON_NAME]"
click at [104, 21] on div "[PERSON_NAME][EMAIL_ADDRESS][DOMAIN_NAME]" at bounding box center [144, 23] width 81 height 8
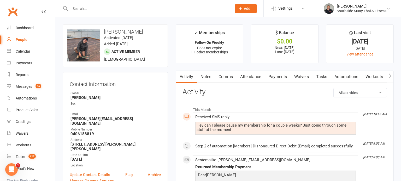
click at [137, 8] on input "text" at bounding box center [148, 8] width 159 height 7
type input "roah"
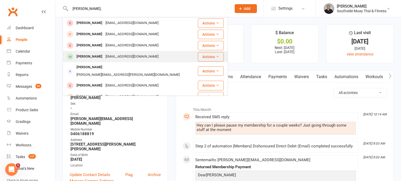
type input "[PERSON_NAME];"
click at [134, 56] on div "Roahl Parry [EMAIL_ADDRESS][PERSON_NAME][DOMAIN_NAME]" at bounding box center [130, 56] width 134 height 11
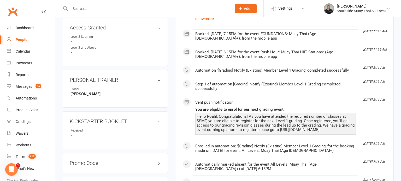
scroll to position [330, 0]
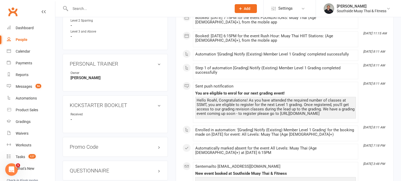
drag, startPoint x: 303, startPoint y: 116, endPoint x: 196, endPoint y: 116, distance: 106.8
click at [197, 116] on div "Hello Roahl, Congratulations! As you have attended the required number of class…" at bounding box center [276, 107] width 158 height 18
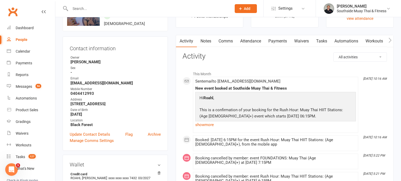
scroll to position [0, 0]
